Goal: Information Seeking & Learning: Learn about a topic

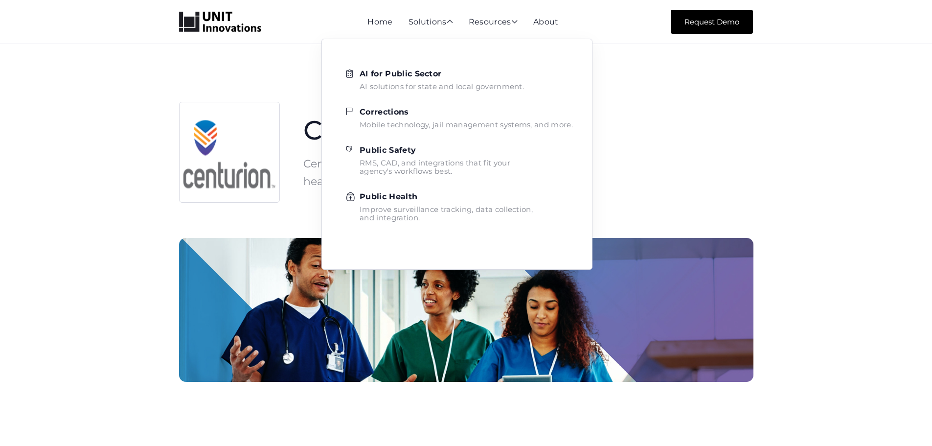
click at [391, 116] on strong "Corrections" at bounding box center [384, 111] width 49 height 9
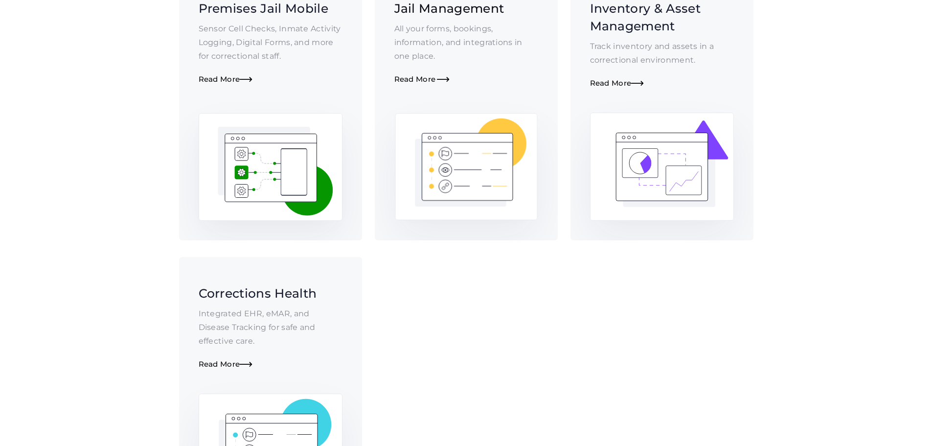
scroll to position [456, 0]
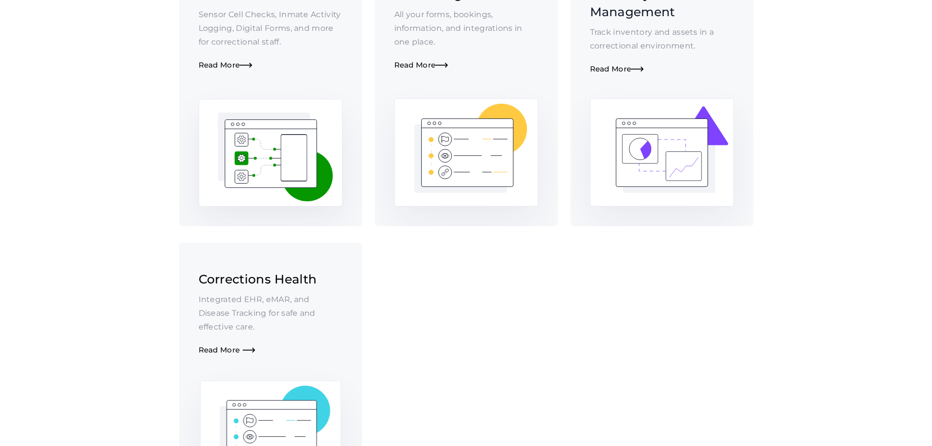
click at [221, 345] on div "Read More " at bounding box center [271, 349] width 144 height 9
